Goal: Information Seeking & Learning: Learn about a topic

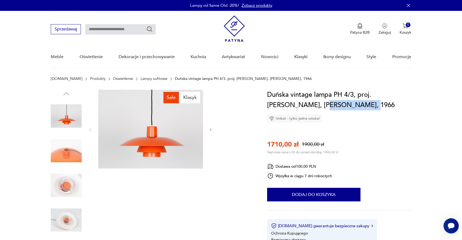
drag, startPoint x: 307, startPoint y: 105, endPoint x: 345, endPoint y: 105, distance: 38.3
click at [345, 105] on h1 "Duńska vintage lampa PH 4/3, proj. Poul Henningsen, Louis Poulsen, 1966" at bounding box center [339, 100] width 144 height 21
copy h1 "Louis Poulsen"
click at [105, 30] on input "text" at bounding box center [120, 29] width 71 height 10
paste input "**********"
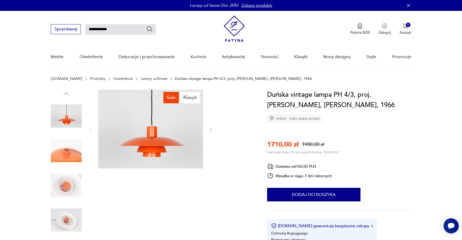
type input "**********"
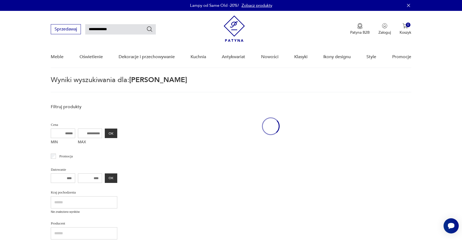
scroll to position [20, 0]
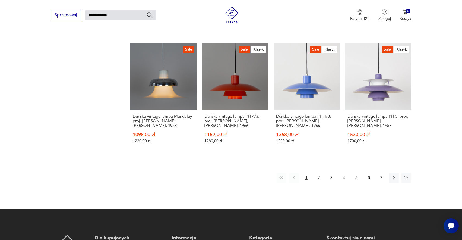
scroll to position [427, 0]
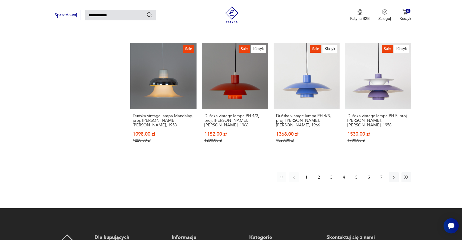
click at [318, 172] on button "2" at bounding box center [319, 177] width 10 height 10
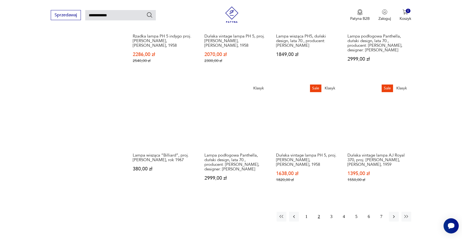
scroll to position [396, 0]
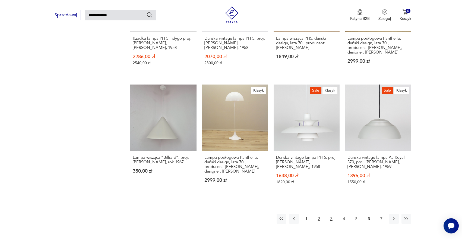
click at [333, 214] on button "3" at bounding box center [332, 219] width 10 height 10
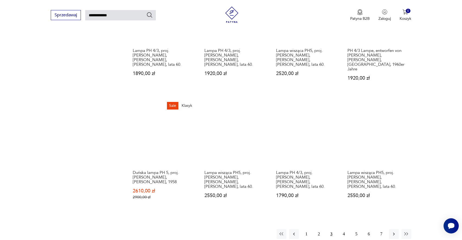
scroll to position [399, 0]
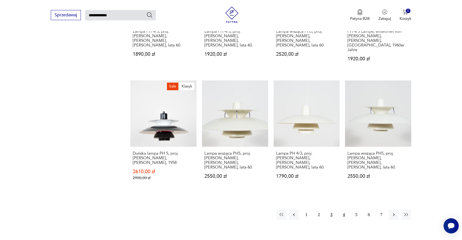
click at [343, 210] on button "4" at bounding box center [344, 215] width 10 height 10
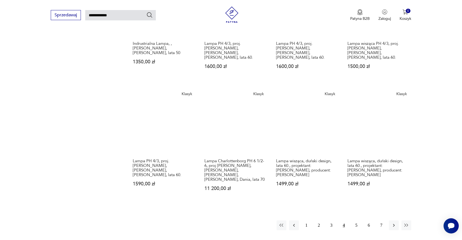
scroll to position [394, 0]
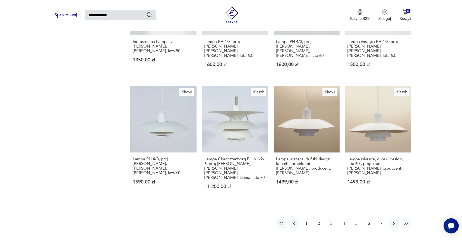
click at [356, 218] on button "5" at bounding box center [357, 223] width 10 height 10
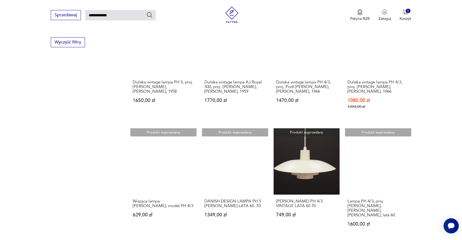
scroll to position [355, 0]
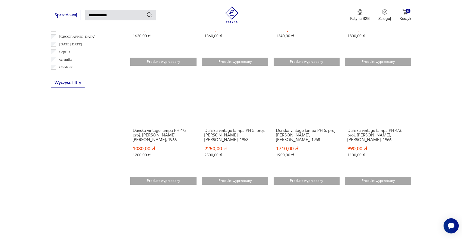
scroll to position [299, 0]
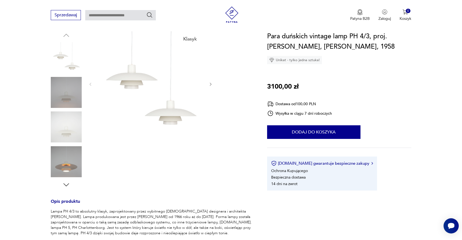
scroll to position [51, 0]
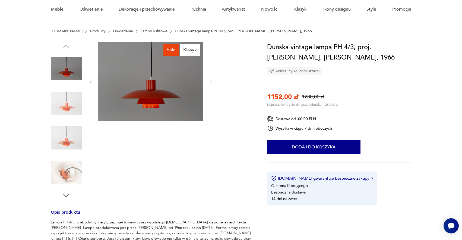
scroll to position [46, 0]
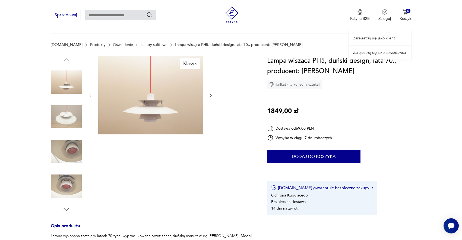
scroll to position [32, 0]
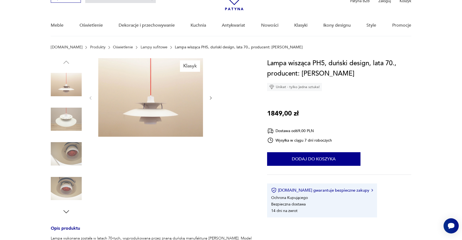
click at [67, 152] on img at bounding box center [66, 153] width 31 height 31
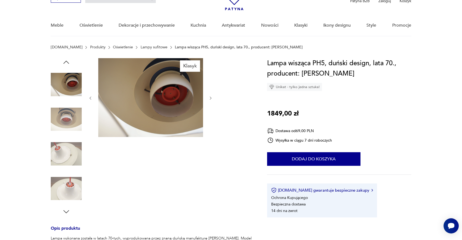
click at [62, 92] on img at bounding box center [66, 84] width 31 height 31
click at [64, 64] on icon "button" at bounding box center [66, 62] width 8 height 8
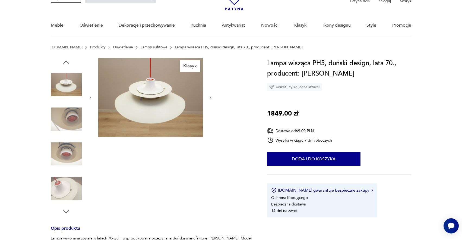
click at [64, 64] on icon "button" at bounding box center [66, 62] width 8 height 8
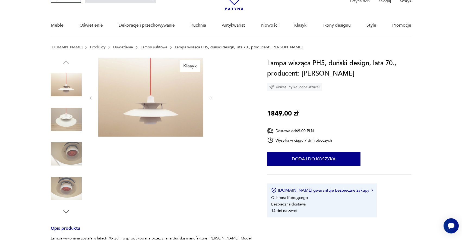
click at [64, 97] on img at bounding box center [66, 84] width 31 height 31
click at [63, 83] on img at bounding box center [66, 84] width 31 height 31
click at [68, 209] on icon "button" at bounding box center [66, 212] width 8 height 8
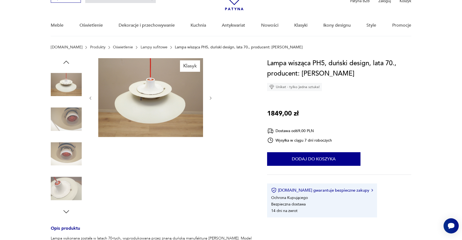
click at [68, 209] on icon "button" at bounding box center [66, 212] width 8 height 8
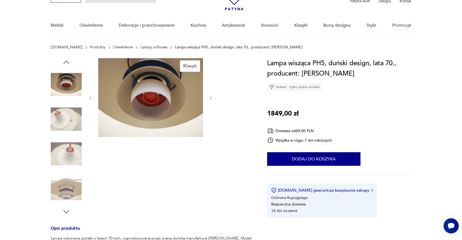
click at [68, 209] on icon "button" at bounding box center [66, 212] width 8 height 8
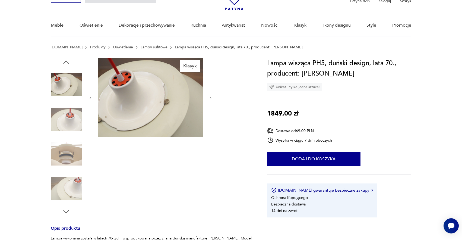
click at [68, 209] on icon "button" at bounding box center [66, 212] width 8 height 8
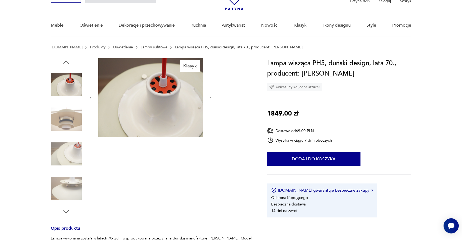
click at [68, 209] on icon "button" at bounding box center [66, 212] width 8 height 8
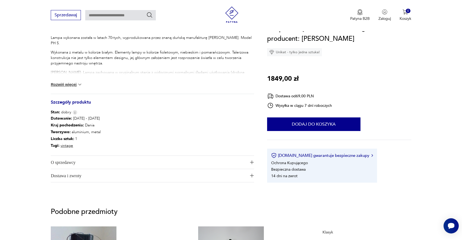
scroll to position [226, 0]
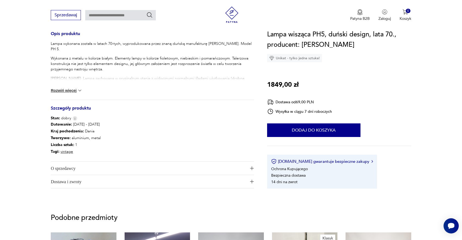
click at [78, 90] on img at bounding box center [79, 90] width 5 height 5
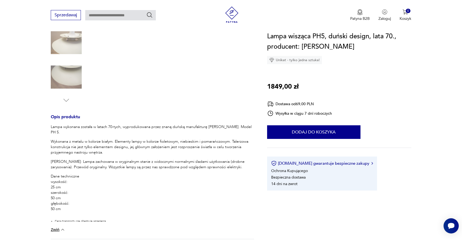
scroll to position [130, 0]
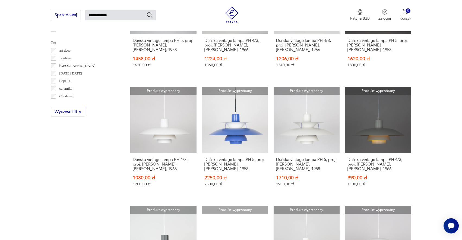
scroll to position [271, 0]
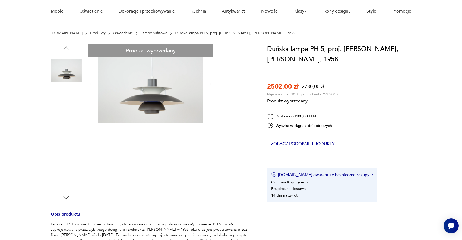
scroll to position [40, 0]
